Goal: Browse casually

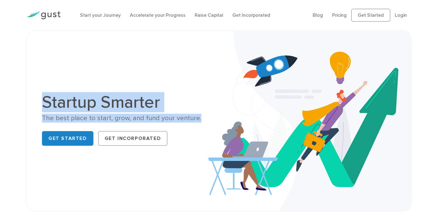
drag, startPoint x: 203, startPoint y: 119, endPoint x: 74, endPoint y: 86, distance: 132.9
click at [74, 86] on div "Startup Smarter The best place to start, grow, and fund your venture. Get Start…" at bounding box center [218, 121] width 363 height 150
click at [80, 87] on div "Startup Smarter The best place to start, grow, and fund your venture. Get Start…" at bounding box center [218, 121] width 363 height 150
drag, startPoint x: 49, startPoint y: 98, endPoint x: 187, endPoint y: 115, distance: 138.8
click at [187, 115] on div "Startup Smarter The best place to start, grow, and fund your venture. Get Start…" at bounding box center [128, 121] width 172 height 54
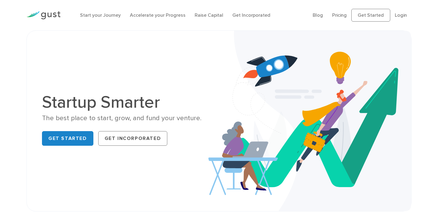
click at [190, 118] on div "The best place to start, grow, and fund your venture." at bounding box center [128, 118] width 172 height 9
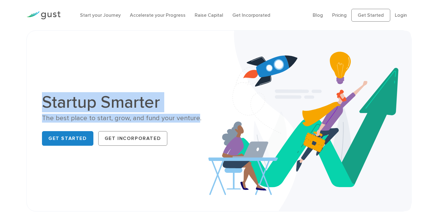
drag, startPoint x: 193, startPoint y: 118, endPoint x: 35, endPoint y: 102, distance: 158.3
click at [35, 102] on div "Startup Smarter The best place to start, grow, and fund your venture. Get Start…" at bounding box center [218, 120] width 385 height 181
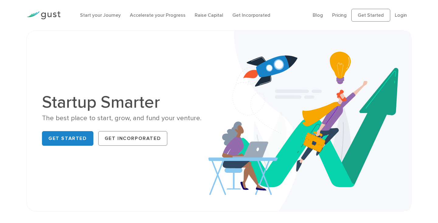
click at [186, 57] on div "Startup Smarter The best place to start, grow, and fund your venture. Get Start…" at bounding box center [218, 121] width 363 height 150
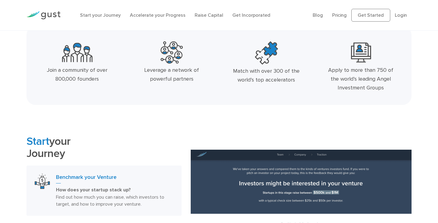
scroll to position [256, 0]
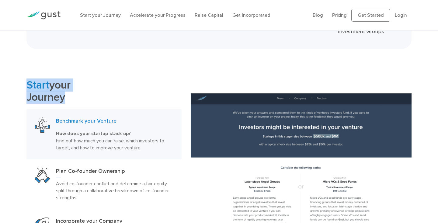
drag, startPoint x: 27, startPoint y: 82, endPoint x: 62, endPoint y: 93, distance: 36.2
click at [62, 93] on h2 "Start your Journey" at bounding box center [103, 91] width 155 height 24
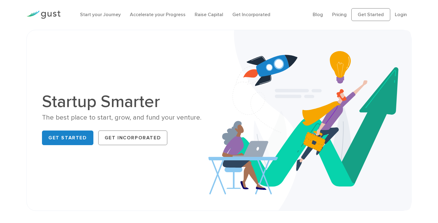
scroll to position [0, 0]
